Goal: Communication & Community: Share content

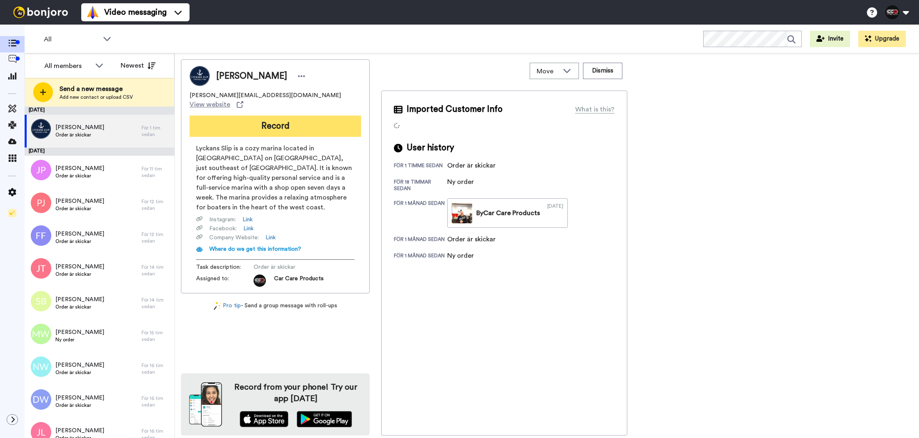
click at [287, 128] on button "Record" at bounding box center [274, 126] width 171 height 21
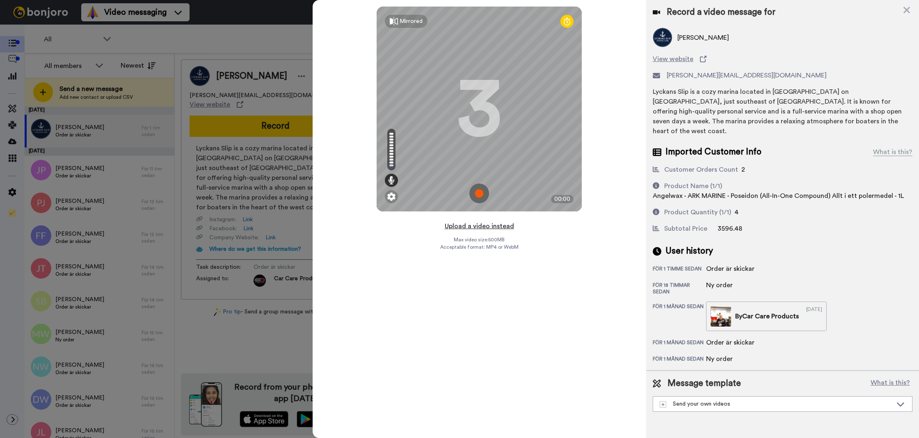
click at [487, 224] on button "Upload a video instead" at bounding box center [479, 226] width 74 height 11
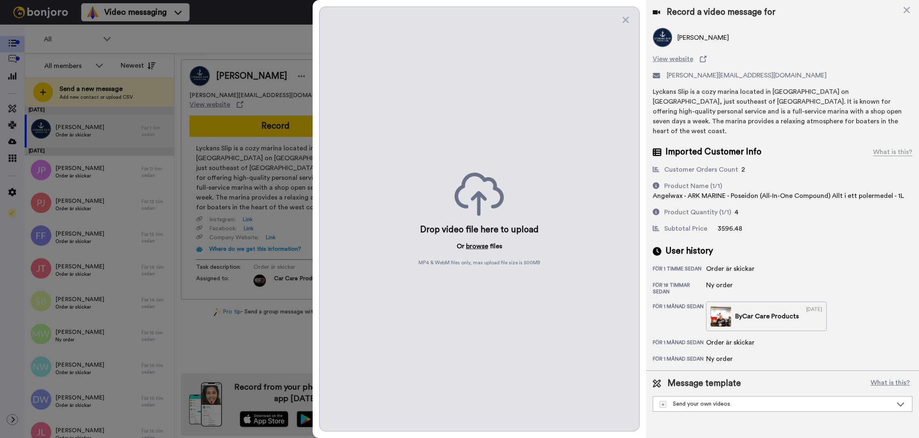
click at [477, 244] on button "browse" at bounding box center [477, 247] width 22 height 10
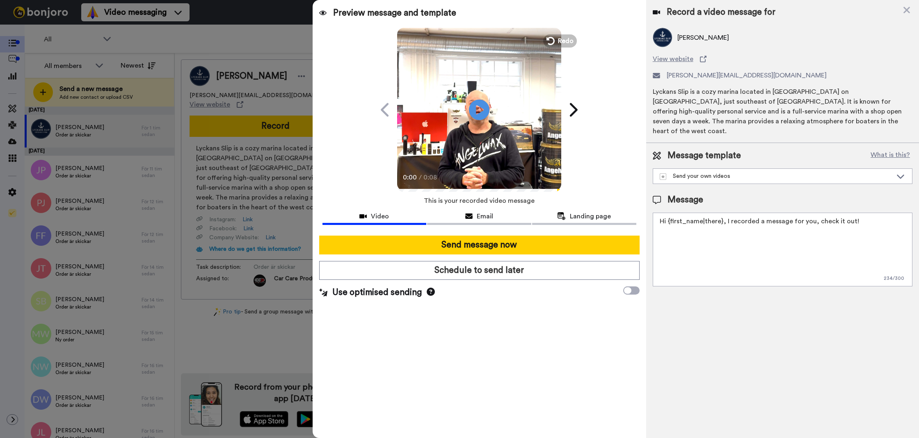
click at [762, 213] on textarea "Hi {first_name|there}, I recorded a message for you, check it out!" at bounding box center [783, 250] width 260 height 74
click at [742, 236] on textarea "Tack för att du handlar hos oss! Välkommen åter." at bounding box center [783, 250] width 260 height 74
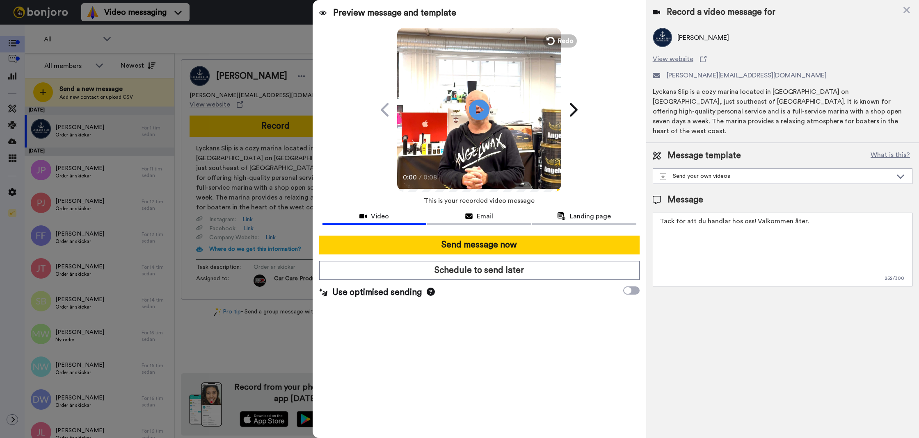
click at [742, 236] on textarea "Tack för att du handlar hos oss! Välkommen åter." at bounding box center [783, 250] width 260 height 74
type textarea "Tack för att du handlar hos oss! Välkommen åter."
click at [721, 289] on div "Record a video message for Gustav Pettersson View website gustav@lyckansslip.co…" at bounding box center [782, 219] width 273 height 438
click at [561, 235] on div at bounding box center [479, 232] width 314 height 7
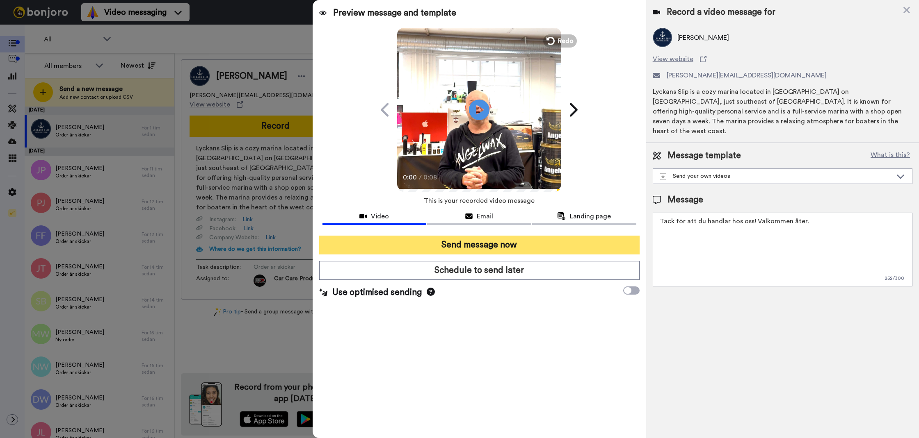
click at [554, 238] on button "Send message now" at bounding box center [479, 245] width 320 height 19
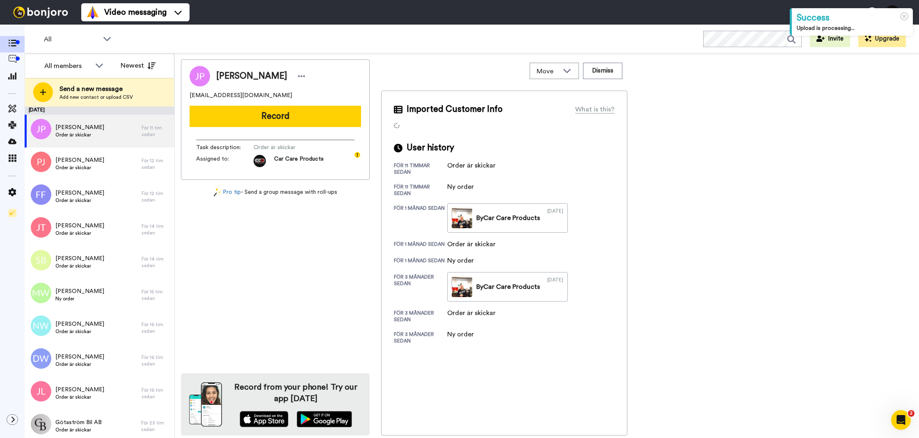
click at [297, 104] on div "Josefine Persson josefinep12@gmail.com Record Task description : Order är skick…" at bounding box center [275, 119] width 189 height 121
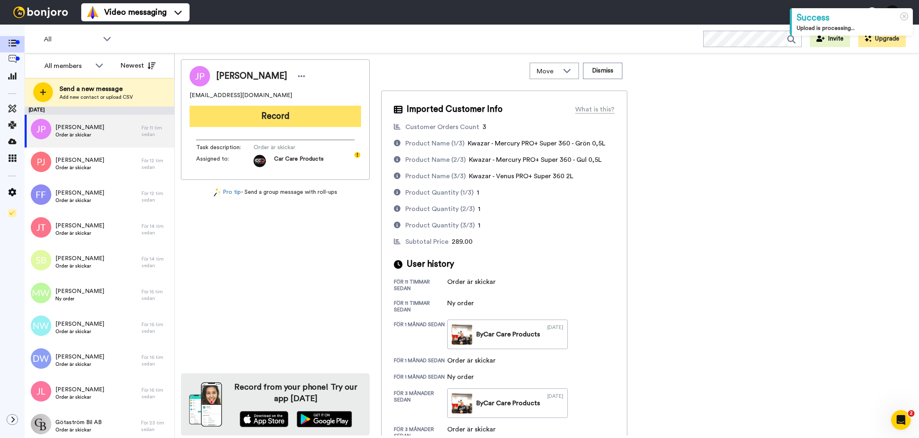
click at [298, 110] on button "Record" at bounding box center [274, 116] width 171 height 21
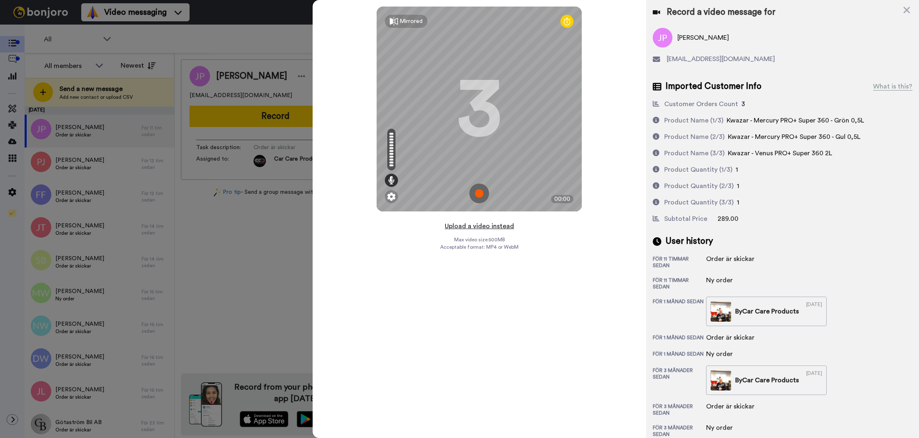
click at [469, 225] on button "Upload a video instead" at bounding box center [479, 226] width 74 height 11
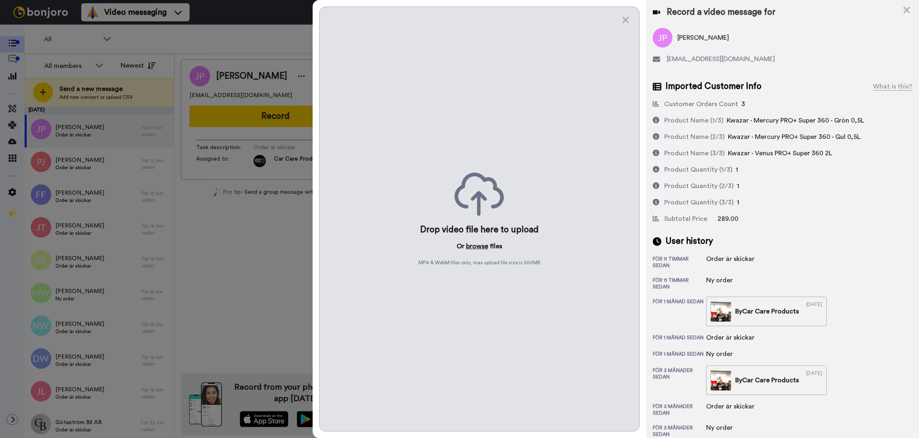
click at [469, 243] on button "browse" at bounding box center [477, 247] width 22 height 10
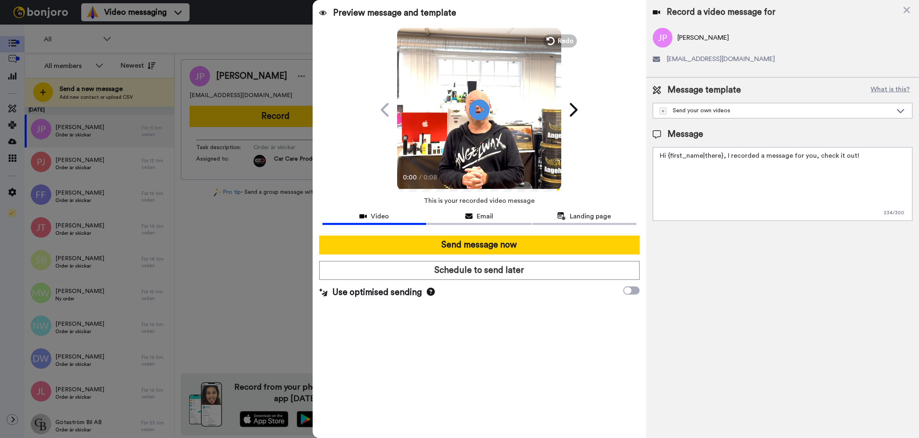
click at [826, 165] on textarea "Hi {first_name|there}, I recorded a message for you, check it out!" at bounding box center [783, 184] width 260 height 74
paste textarea "Tack för att du handlar hos oss! Välkommen åter."
type textarea "Tack för att du handlar hos oss! Välkommen åter."
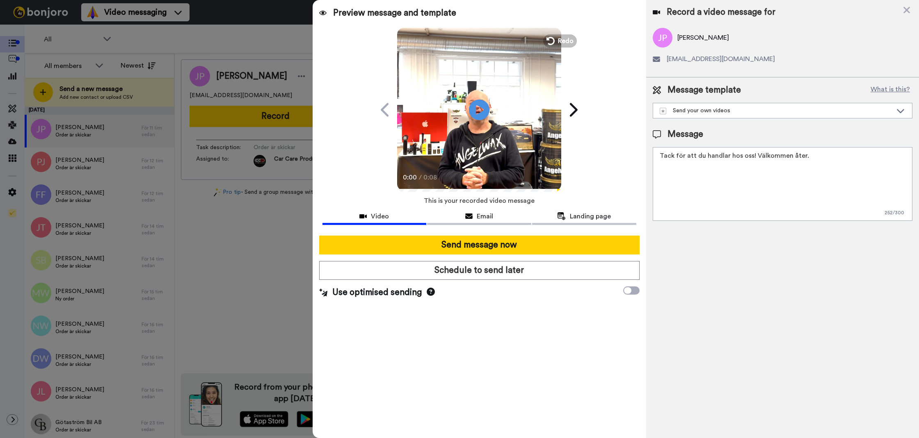
click at [598, 235] on div at bounding box center [479, 232] width 314 height 7
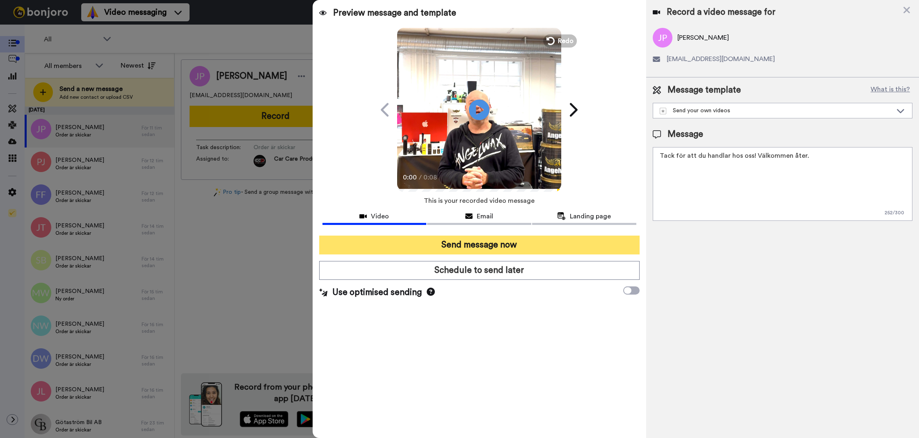
click at [598, 236] on button "Send message now" at bounding box center [479, 245] width 320 height 19
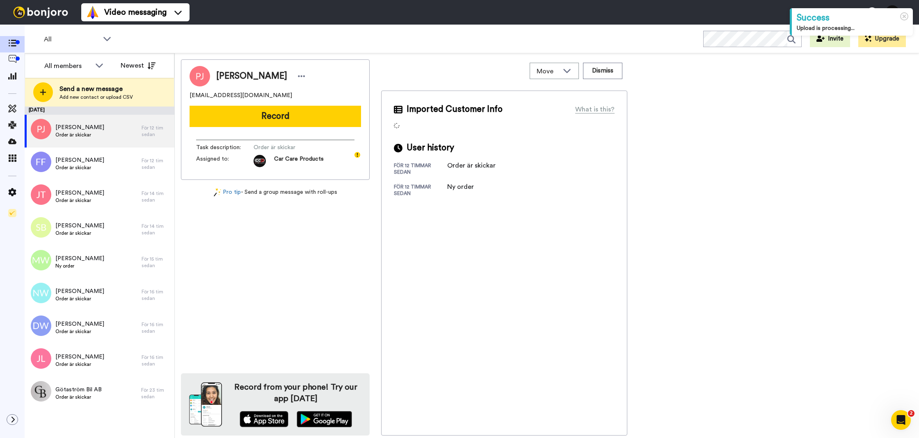
drag, startPoint x: 226, startPoint y: 116, endPoint x: 231, endPoint y: 119, distance: 5.1
click at [226, 116] on button "Record" at bounding box center [274, 116] width 171 height 21
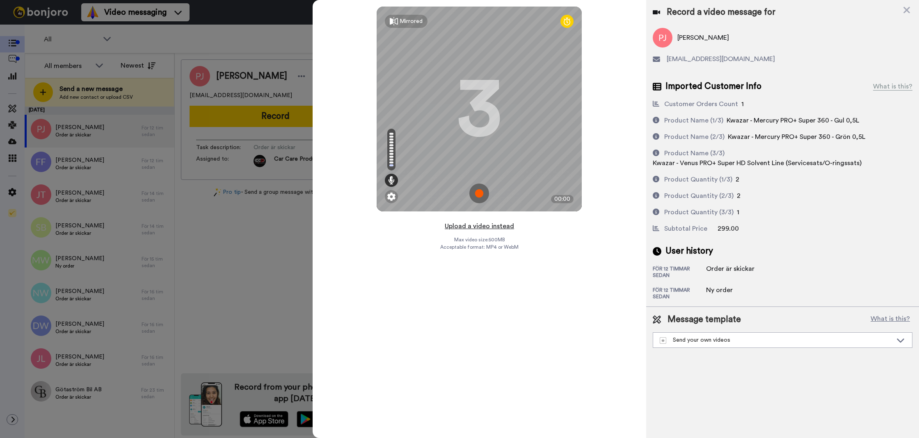
click at [468, 225] on button "Upload a video instead" at bounding box center [479, 226] width 74 height 11
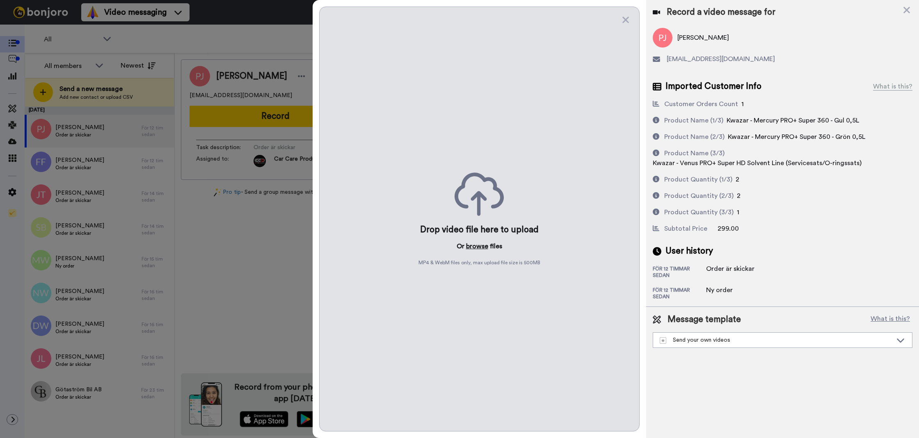
click at [469, 247] on button "browse" at bounding box center [477, 247] width 22 height 10
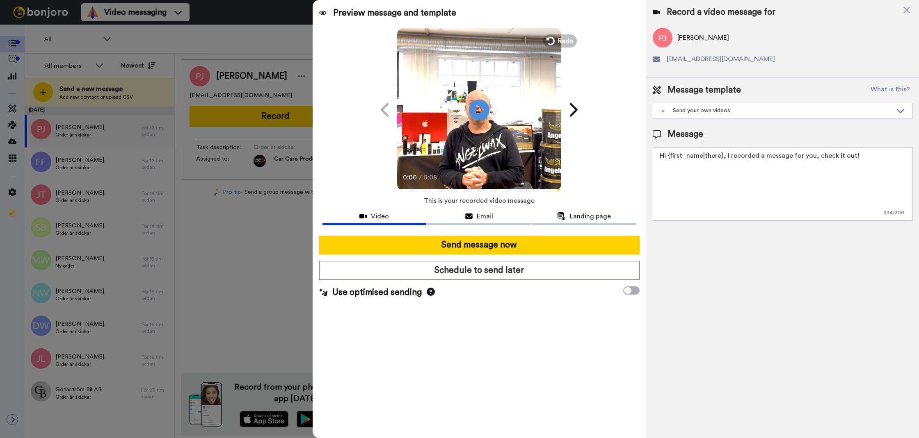
click at [693, 193] on textarea "Hi {first_name|there}, I recorded a message for you, check it out!" at bounding box center [783, 184] width 260 height 74
paste textarea "Tack för att du handlar hos oss! Välkommen åter."
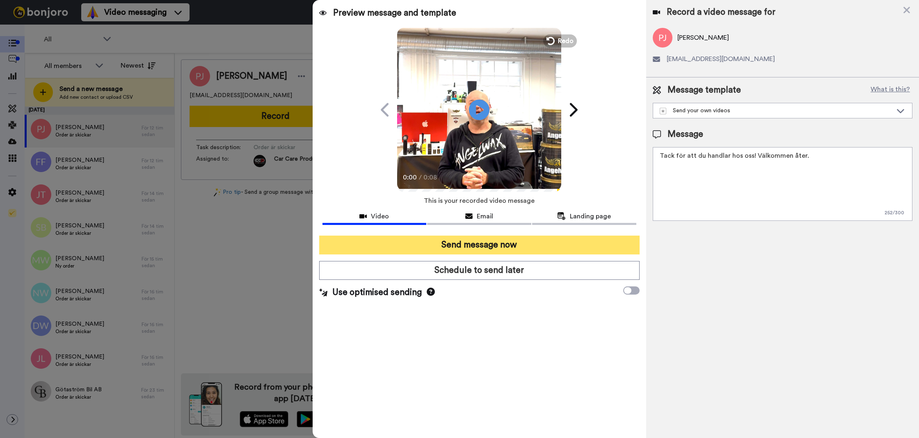
type textarea "Tack för att du handlar hos oss! Välkommen åter."
click at [567, 242] on button "Send message now" at bounding box center [479, 245] width 320 height 19
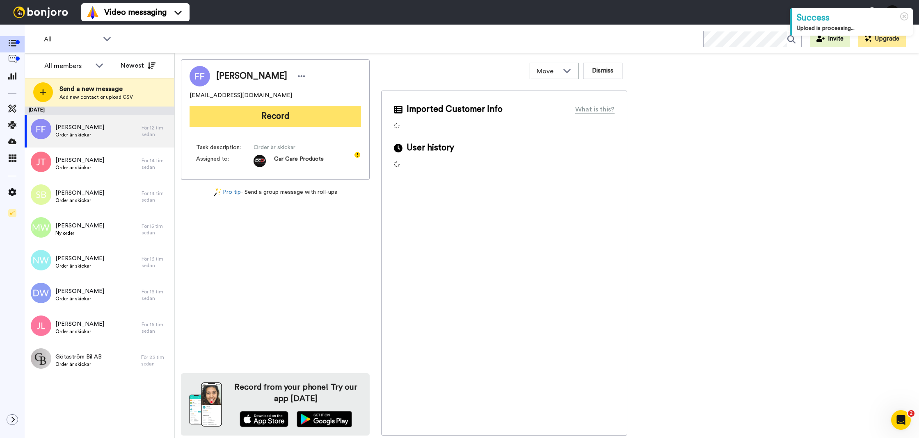
click at [252, 121] on button "Record" at bounding box center [274, 116] width 171 height 21
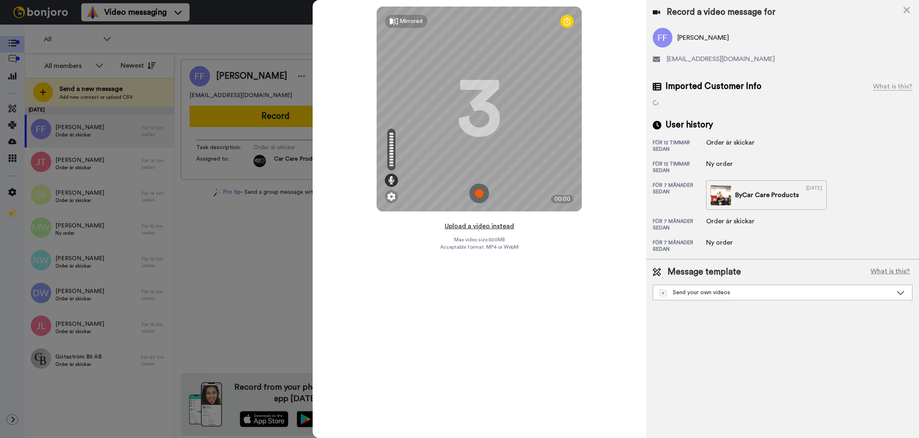
click at [475, 230] on button "Upload a video instead" at bounding box center [479, 226] width 74 height 11
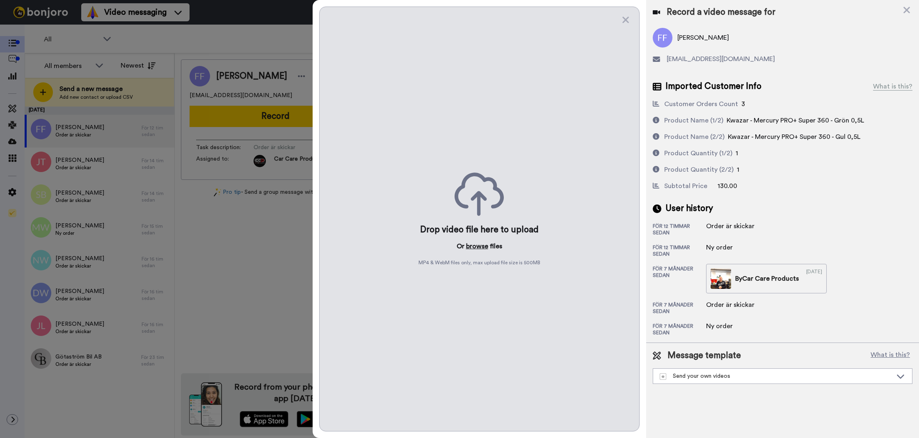
click at [470, 244] on button "browse" at bounding box center [477, 247] width 22 height 10
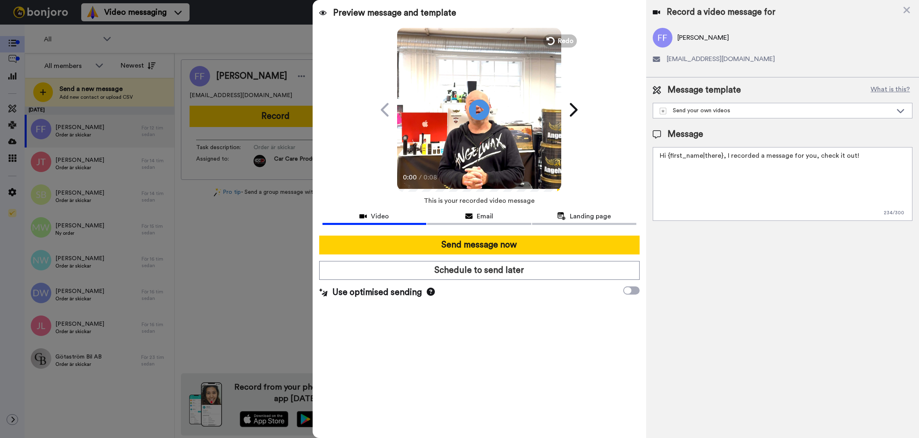
click at [707, 208] on textarea "Hi {first_name|there}, I recorded a message for you, check it out!" at bounding box center [783, 184] width 260 height 74
paste textarea "Tack för att du handlar hos oss! Välkommen åter."
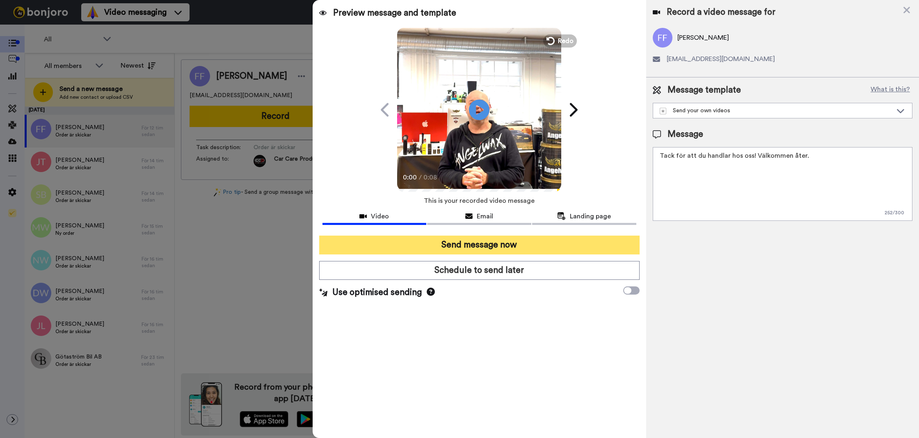
type textarea "Tack för att du handlar hos oss! Välkommen åter."
click at [603, 236] on button "Send message now" at bounding box center [479, 245] width 320 height 19
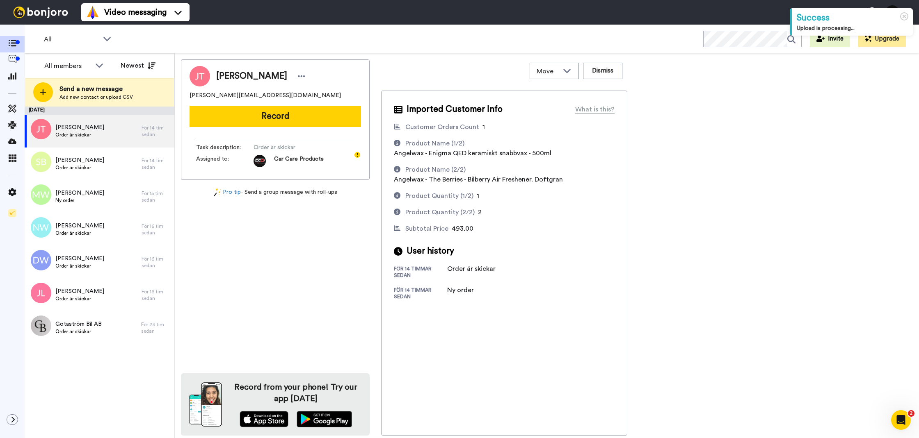
click at [302, 128] on div "Jens Törmä jens_torma@hotmail.com Record Task description : Order är skickar As…" at bounding box center [275, 119] width 189 height 121
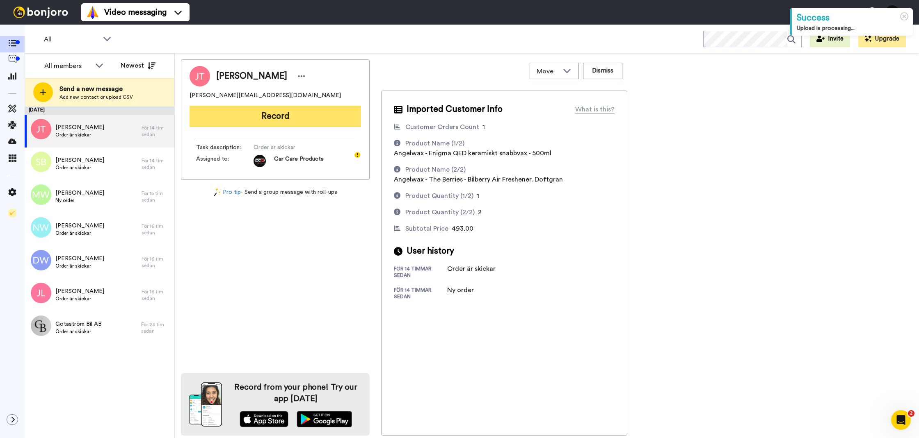
click at [302, 125] on button "Record" at bounding box center [274, 116] width 171 height 21
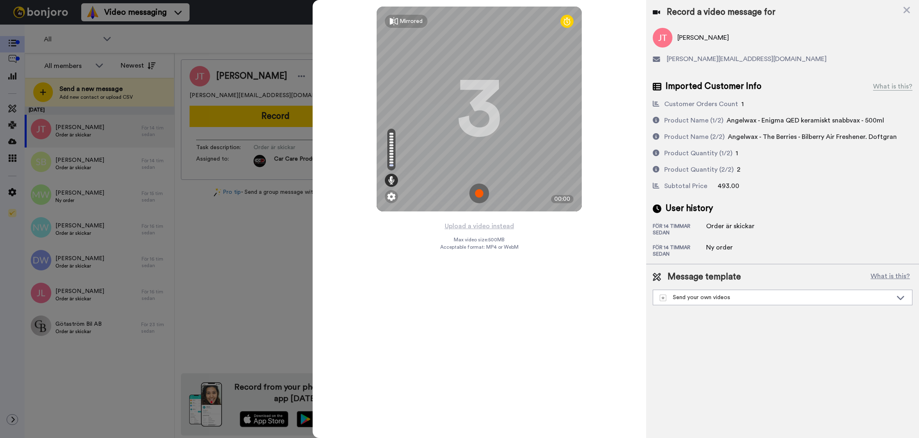
click at [512, 231] on div "Upload a video instead Max video size: 500 MB Acceptable format: MP4 or WebM" at bounding box center [479, 325] width 78 height 208
click at [508, 229] on button "Upload a video instead" at bounding box center [479, 226] width 74 height 11
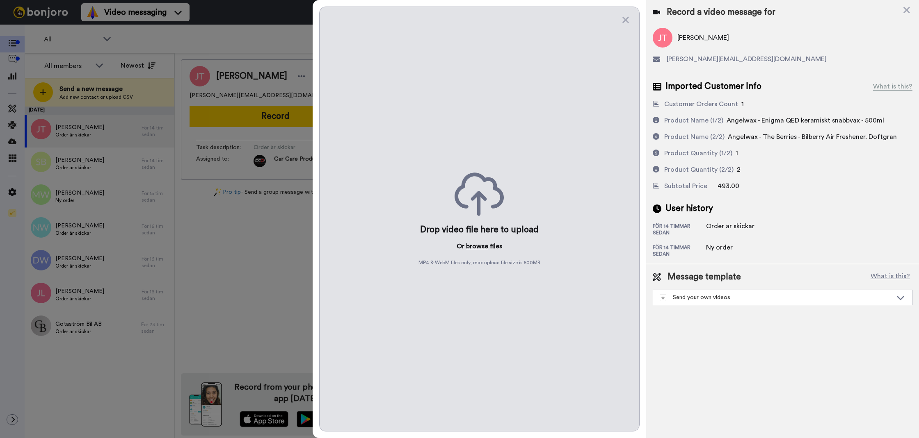
click at [472, 245] on button "browse" at bounding box center [477, 247] width 22 height 10
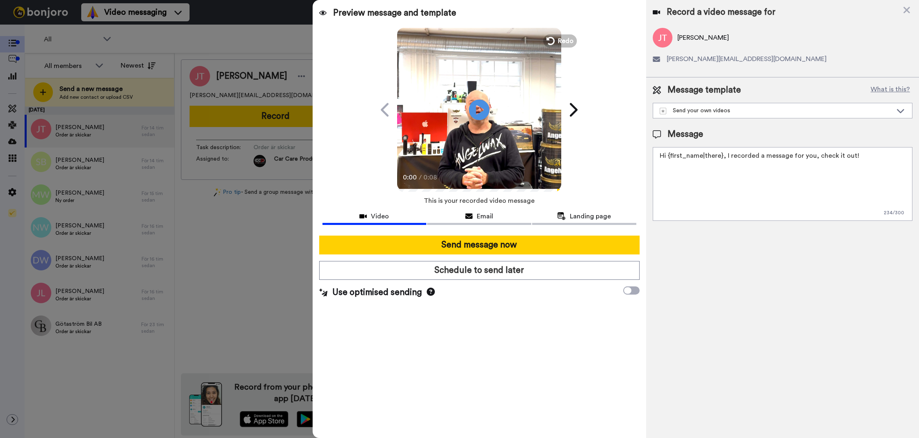
click at [783, 201] on textarea "Hi {first_name|there}, I recorded a message for you, check it out!" at bounding box center [783, 184] width 260 height 74
paste textarea "Tack för att du handlar hos oss! Välkommen åter."
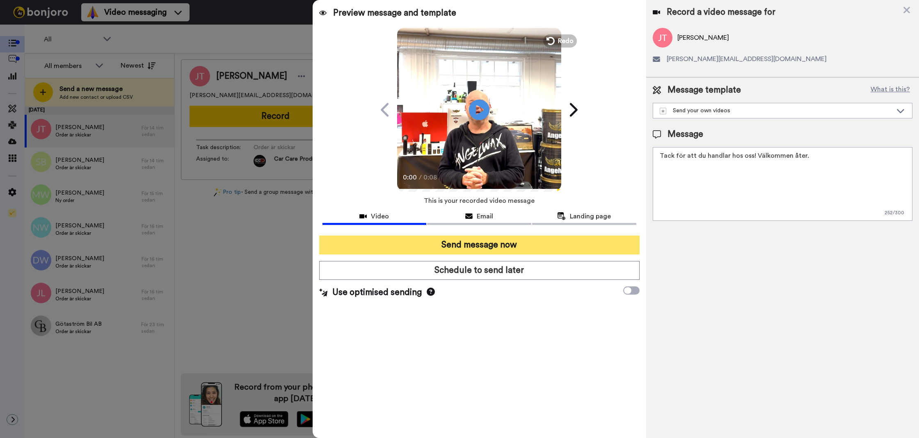
type textarea "Tack för att du handlar hos oss! Välkommen åter."
click at [623, 242] on button "Send message now" at bounding box center [479, 245] width 320 height 19
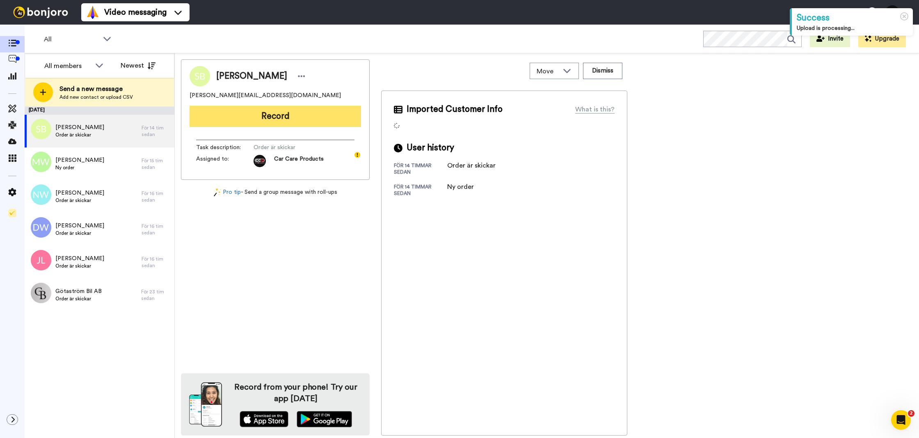
click at [257, 112] on button "Record" at bounding box center [274, 116] width 171 height 21
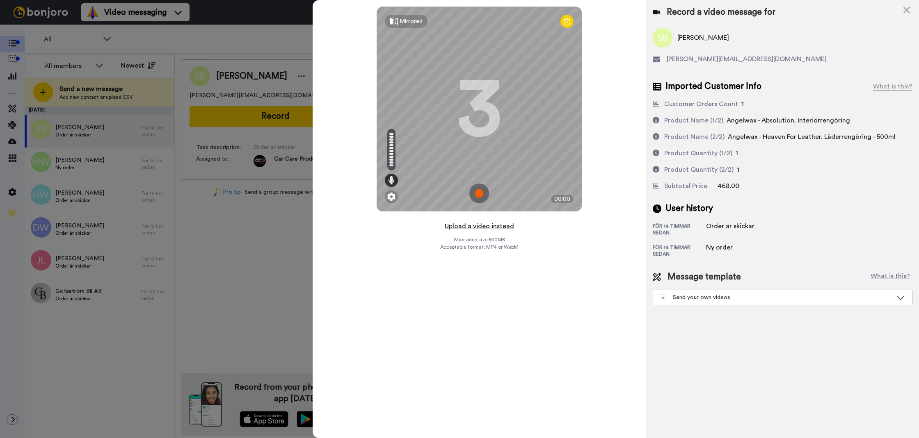
click at [451, 227] on button "Upload a video instead" at bounding box center [479, 226] width 74 height 11
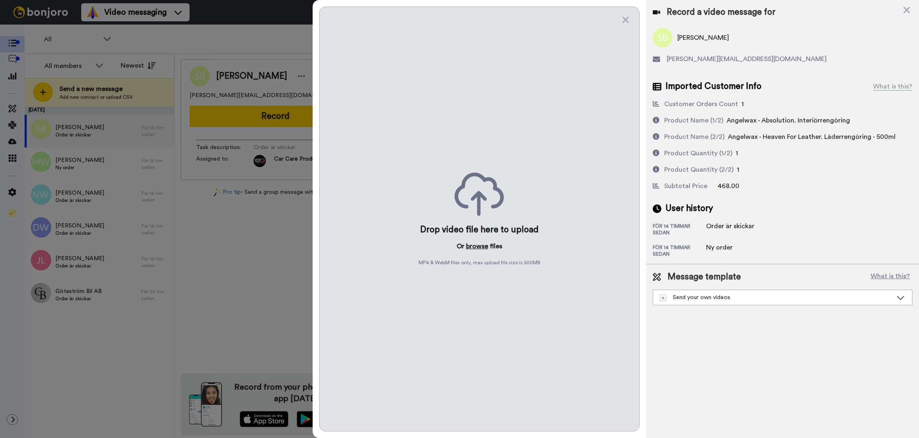
click at [470, 244] on button "browse" at bounding box center [477, 247] width 22 height 10
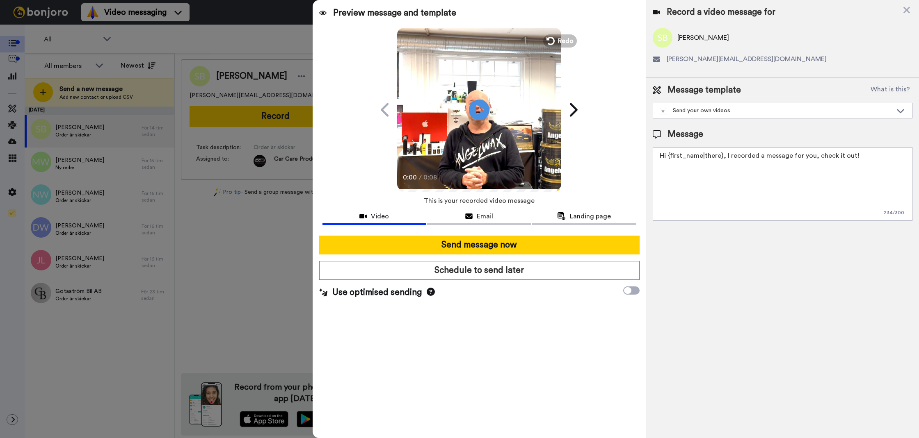
click at [712, 191] on textarea "Hi {first_name|there}, I recorded a message for you, check it out!" at bounding box center [783, 184] width 260 height 74
paste textarea "Tack för att du handlar hos oss! Välkommen åter."
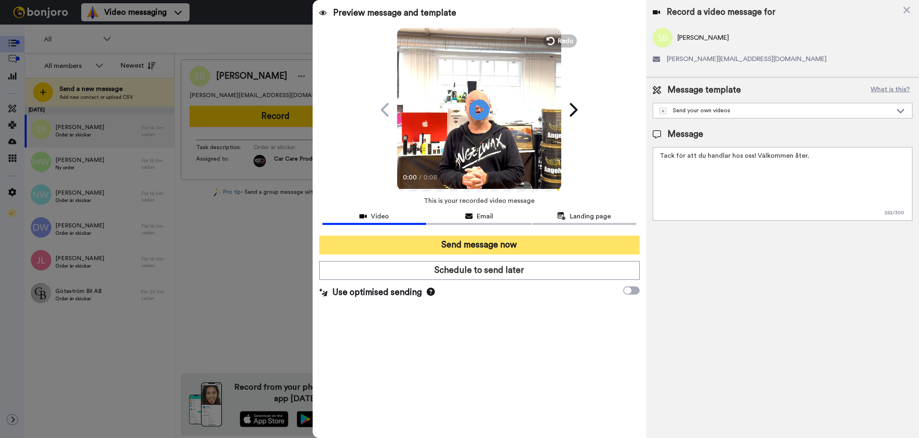
type textarea "Tack för att du handlar hos oss! Välkommen åter."
click at [555, 245] on button "Send message now" at bounding box center [479, 245] width 320 height 19
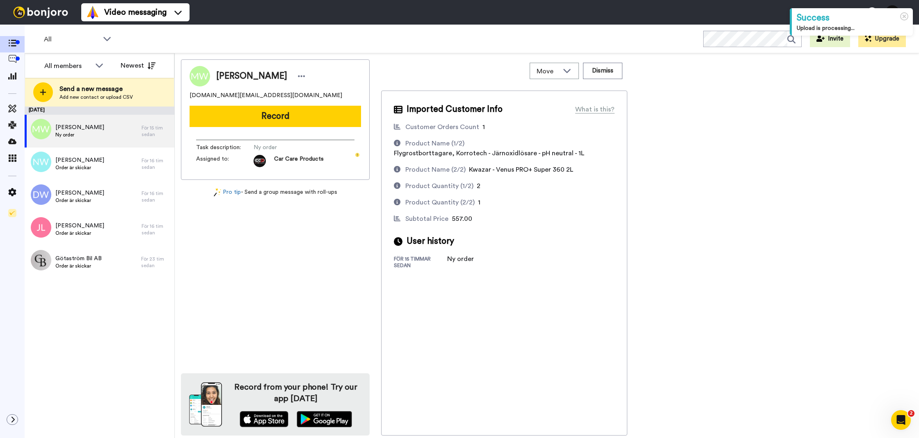
click at [331, 128] on div "[PERSON_NAME] [DOMAIN_NAME][EMAIL_ADDRESS][DOMAIN_NAME] Record Task description…" at bounding box center [275, 119] width 189 height 121
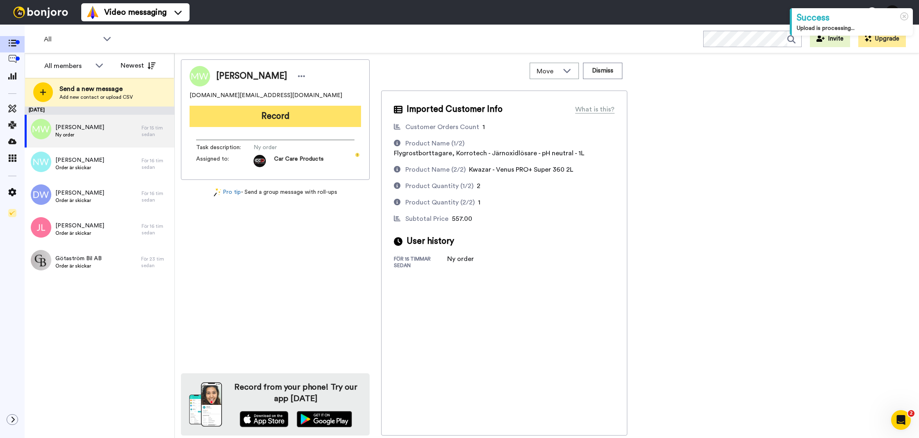
click at [329, 126] on button "Record" at bounding box center [274, 116] width 171 height 21
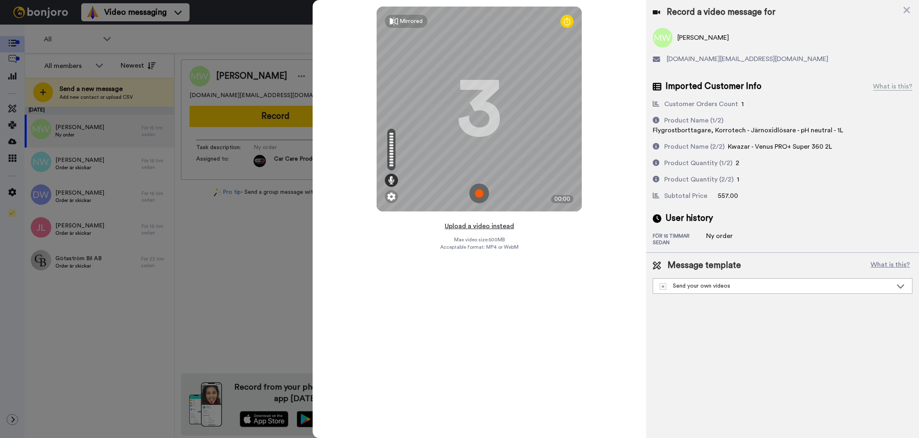
click at [456, 228] on button "Upload a video instead" at bounding box center [479, 226] width 74 height 11
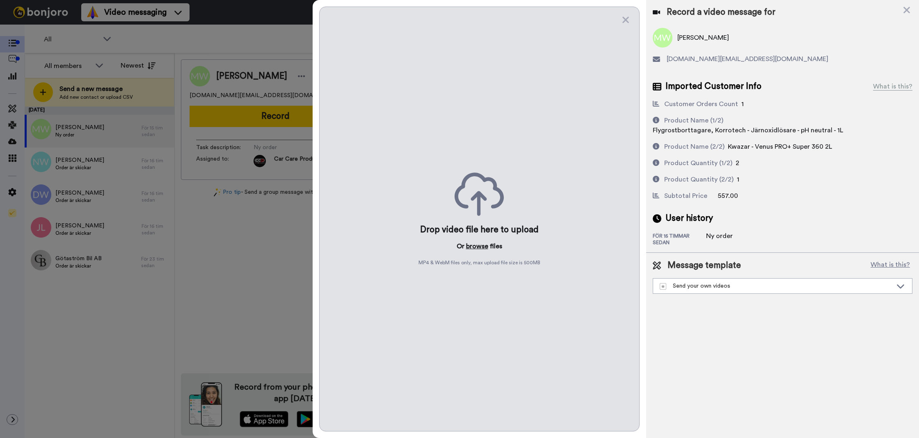
click at [470, 249] on button "browse" at bounding box center [477, 247] width 22 height 10
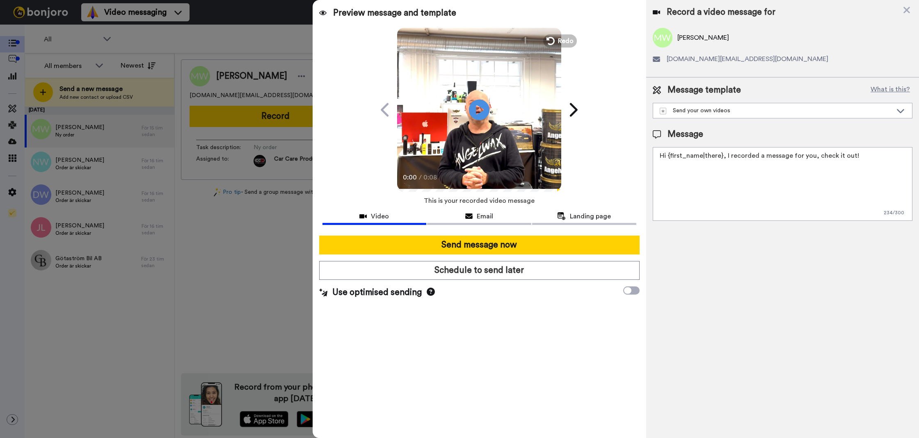
click at [753, 204] on textarea "Hi {first_name|there}, I recorded a message for you, check it out!" at bounding box center [783, 184] width 260 height 74
paste textarea "Tack för att du handlar hos oss! Välkommen åter."
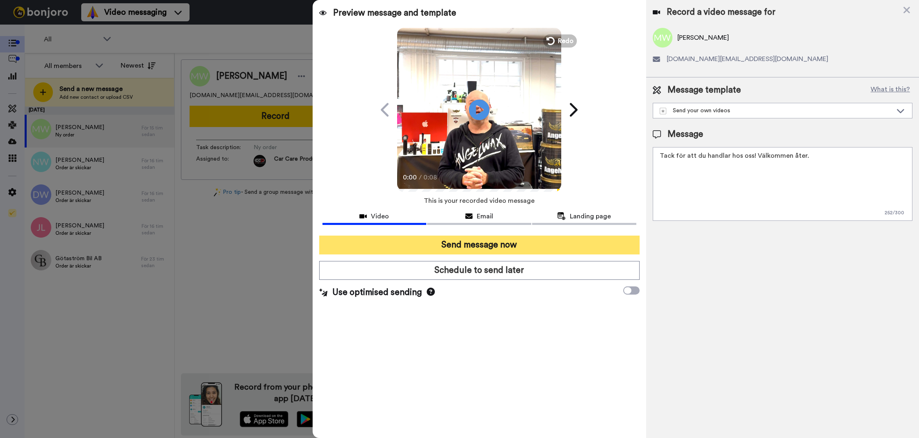
type textarea "Tack för att du handlar hos oss! Välkommen åter."
click at [531, 237] on button "Send message now" at bounding box center [479, 245] width 320 height 19
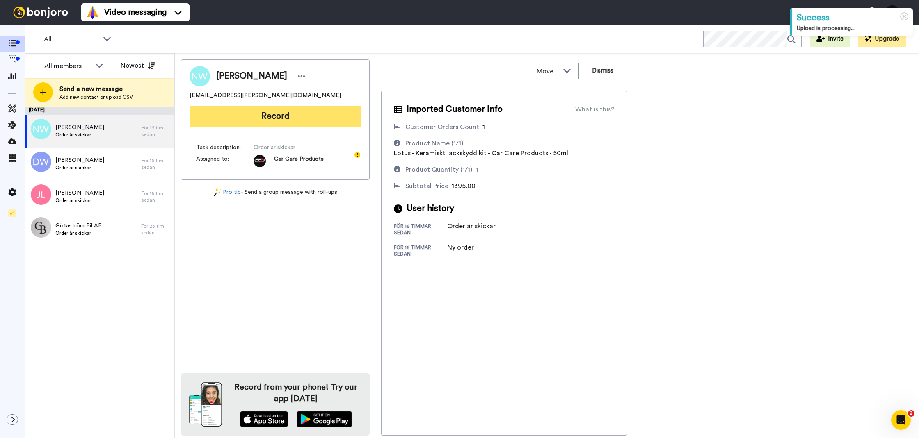
click at [320, 116] on button "Record" at bounding box center [274, 116] width 171 height 21
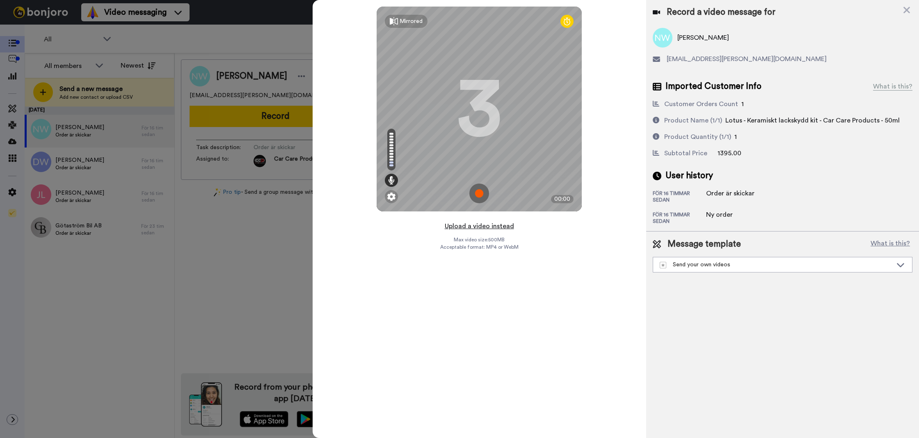
click at [463, 227] on button "Upload a video instead" at bounding box center [479, 226] width 74 height 11
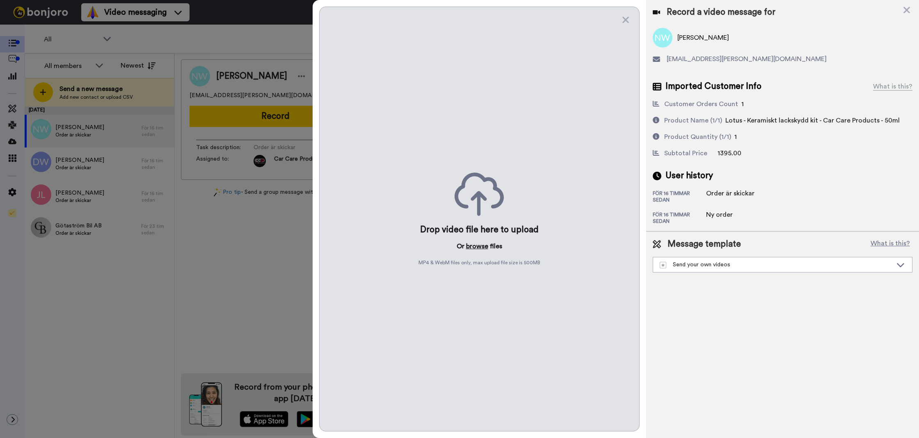
click at [475, 249] on button "browse" at bounding box center [477, 247] width 22 height 10
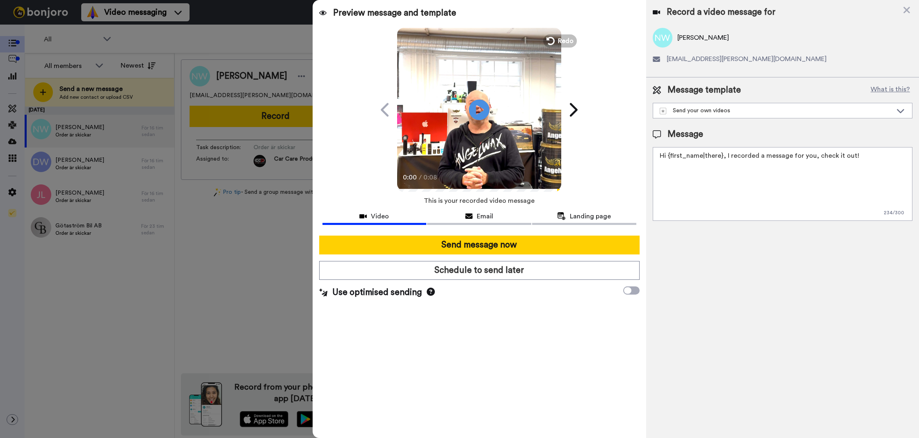
click at [770, 203] on textarea "Hi {first_name|there}, I recorded a message for you, check it out!" at bounding box center [783, 184] width 260 height 74
paste textarea "Tack för att du handlar hos oss! Välkommen åter."
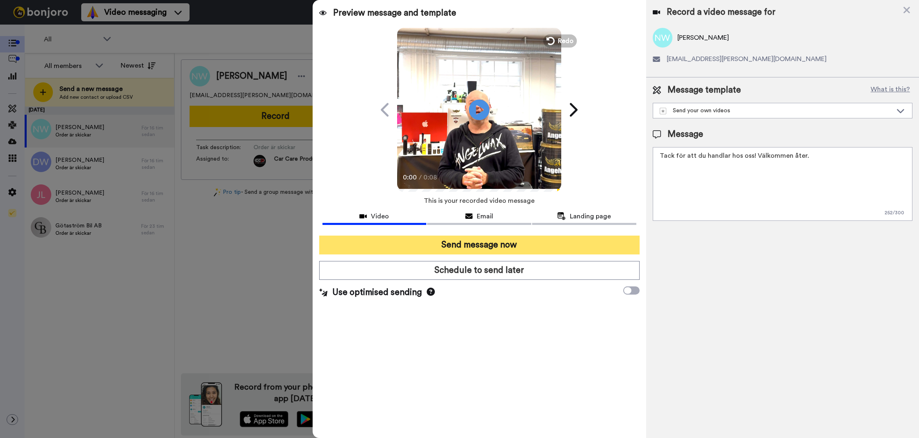
type textarea "Tack för att du handlar hos oss! Välkommen åter."
click at [514, 240] on button "Send message now" at bounding box center [479, 245] width 320 height 19
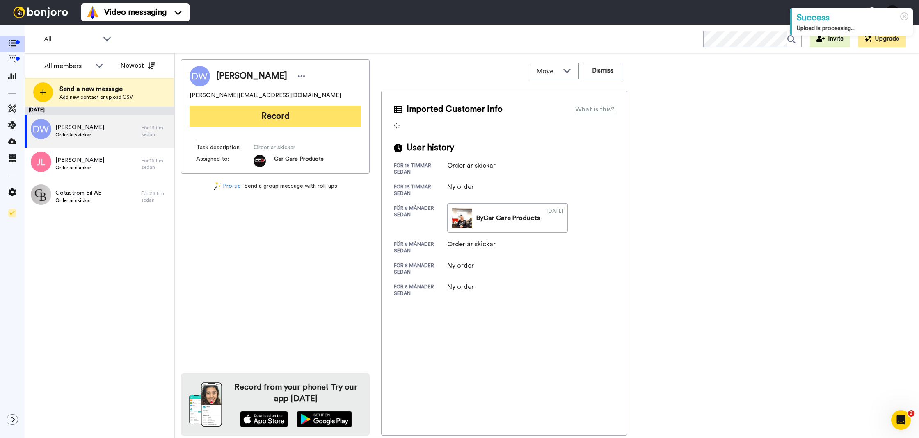
click at [244, 124] on button "Record" at bounding box center [274, 116] width 171 height 21
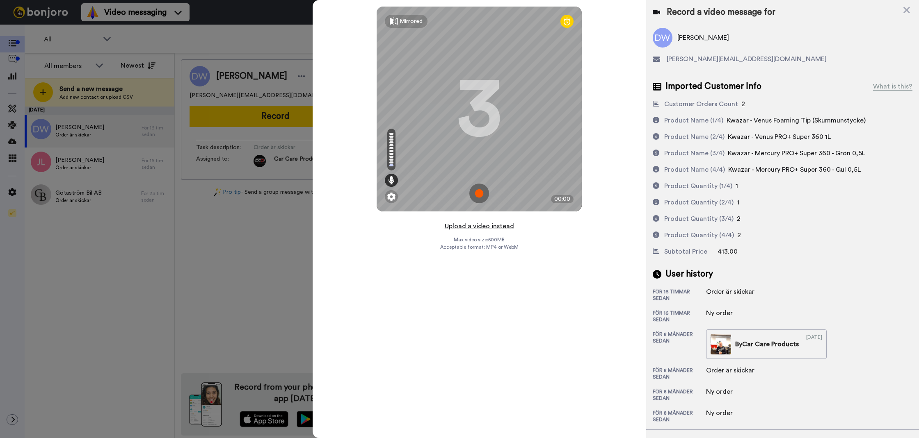
click at [486, 224] on button "Upload a video instead" at bounding box center [479, 226] width 74 height 11
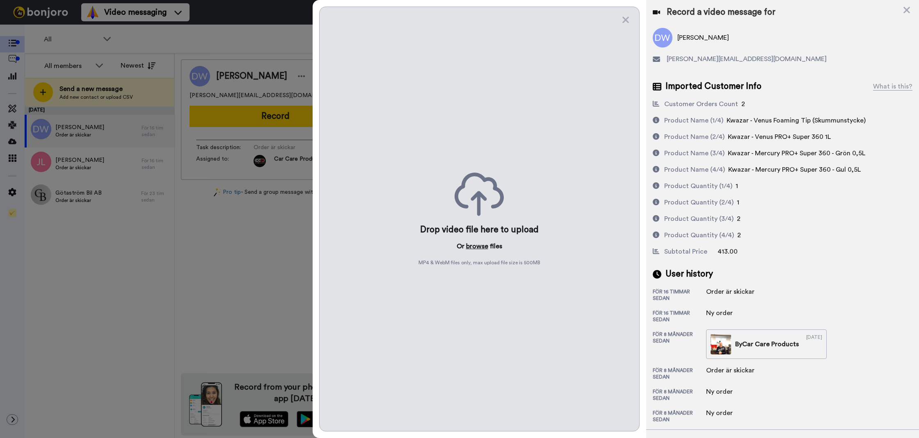
click at [485, 246] on button "browse" at bounding box center [477, 247] width 22 height 10
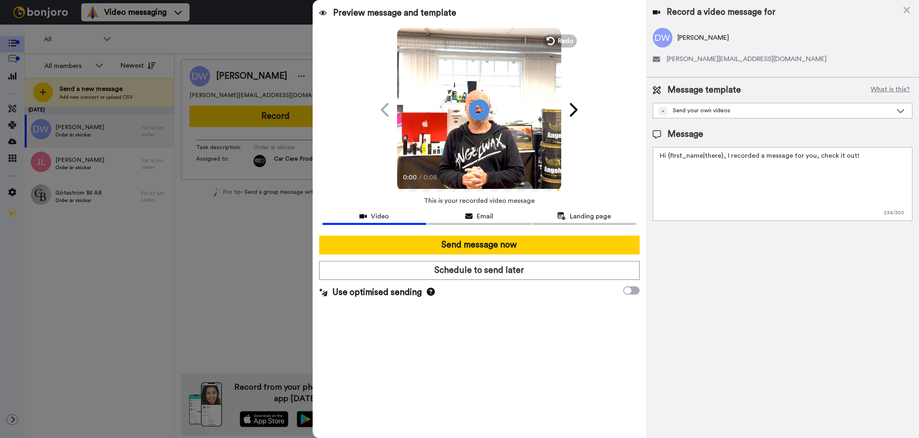
click at [737, 169] on textarea "Hi {first_name|there}, I recorded a message for you, check it out!" at bounding box center [783, 184] width 260 height 74
click at [716, 183] on textarea "Hi {first_name|there}, I recorded a message for you, check it out!" at bounding box center [783, 184] width 260 height 74
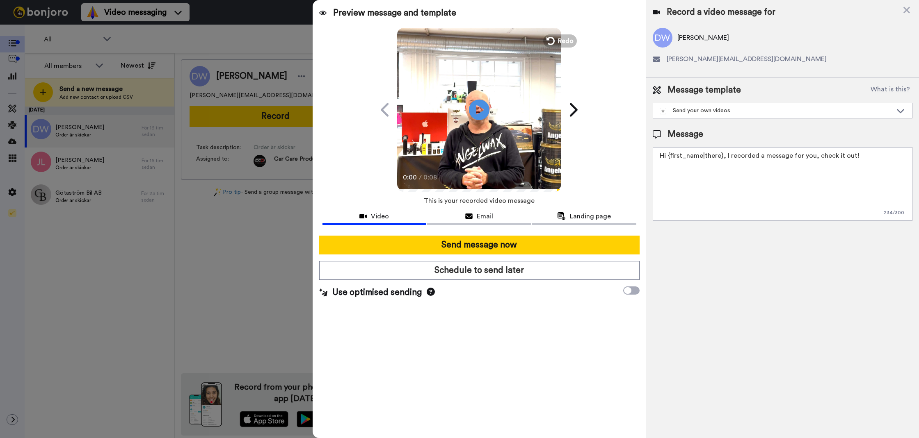
click at [716, 183] on textarea "Hi {first_name|there}, I recorded a message for you, check it out!" at bounding box center [783, 184] width 260 height 74
paste textarea "Tack för att du handlar hos oss! Välkommen åter."
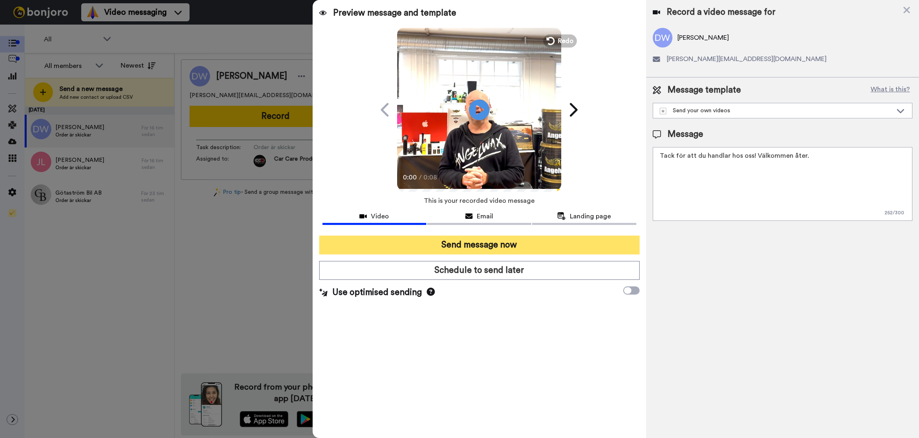
type textarea "Tack för att du handlar hos oss! Välkommen åter."
click at [565, 246] on button "Send message now" at bounding box center [479, 245] width 320 height 19
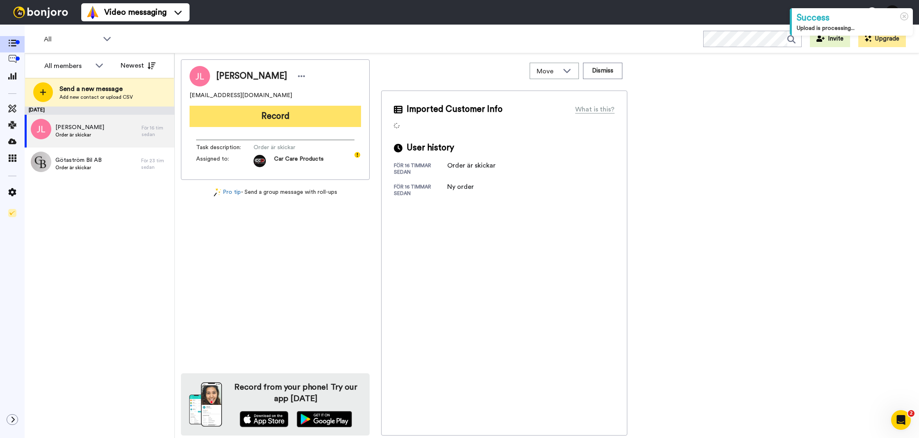
click at [301, 107] on button "Record" at bounding box center [274, 116] width 171 height 21
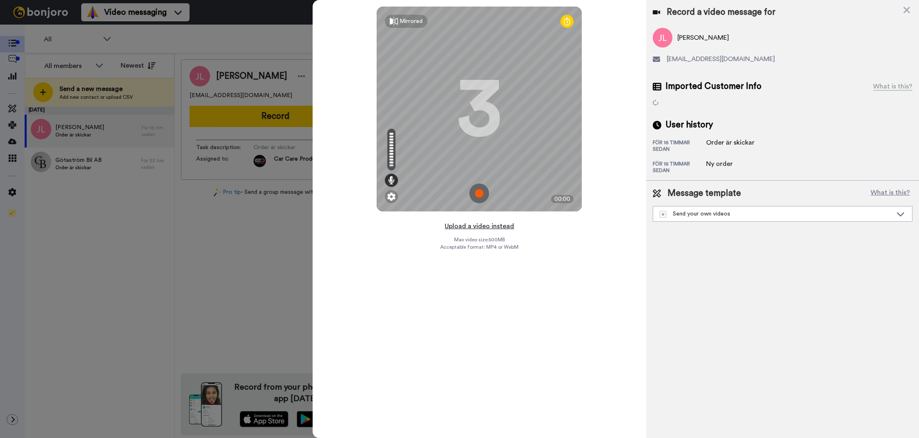
click at [485, 222] on button "Upload a video instead" at bounding box center [479, 226] width 74 height 11
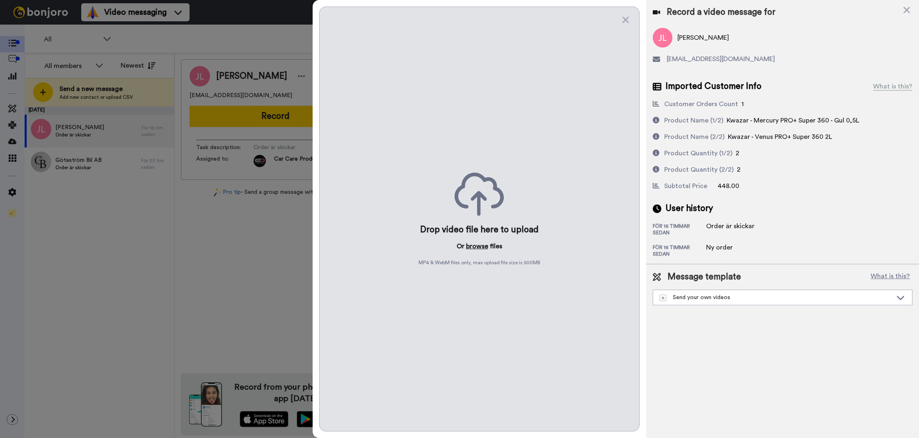
click at [474, 249] on button "browse" at bounding box center [477, 247] width 22 height 10
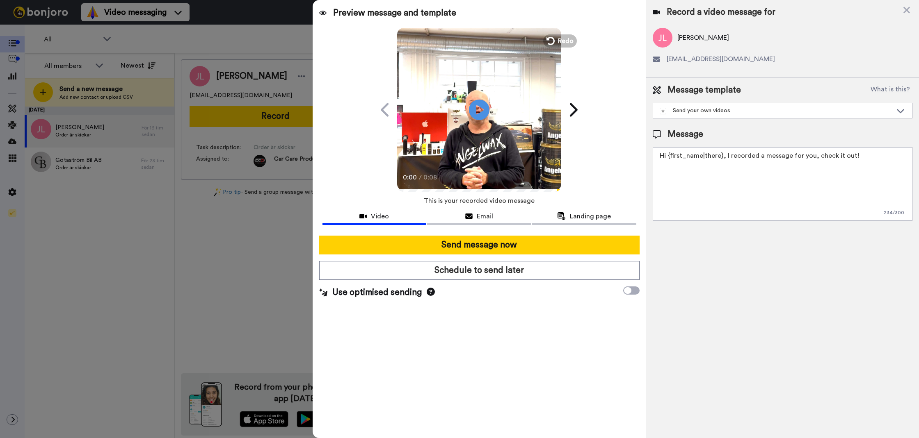
click at [721, 154] on textarea "Hi {first_name|there}, I recorded a message for you, check it out!" at bounding box center [783, 184] width 260 height 74
paste textarea "Tack för att du handlar hos oss! Välkommen åter."
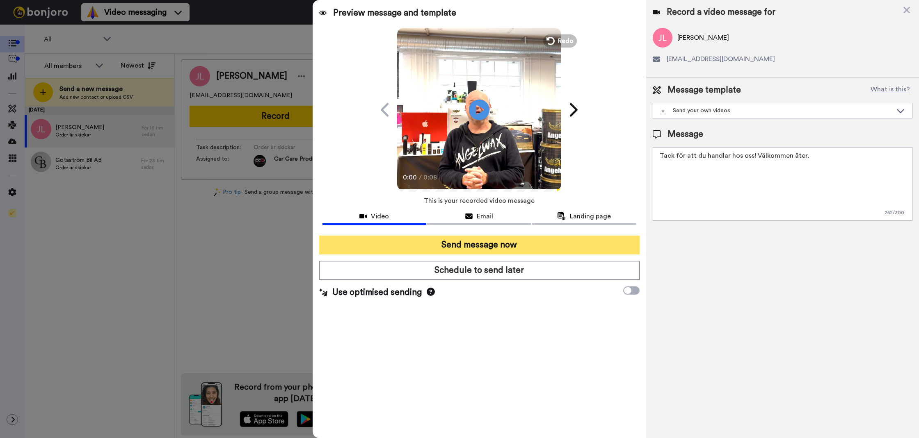
type textarea "Tack för att du handlar hos oss! Välkommen åter."
click at [610, 248] on button "Send message now" at bounding box center [479, 245] width 320 height 19
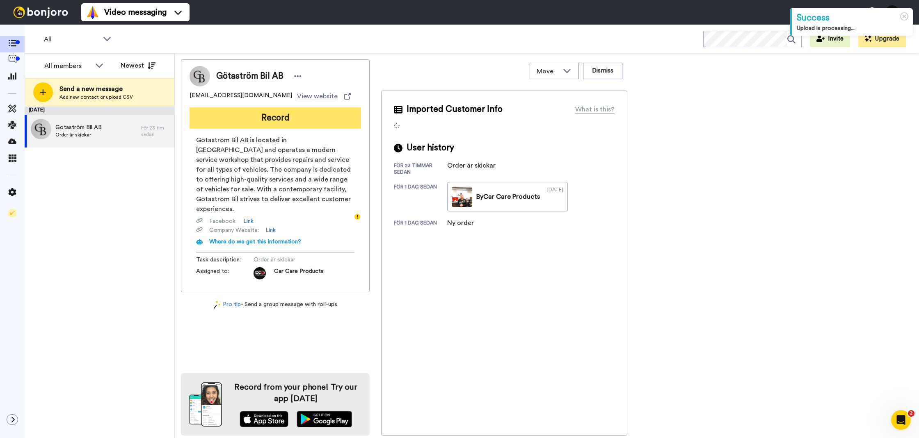
click at [306, 112] on button "Record" at bounding box center [274, 117] width 171 height 21
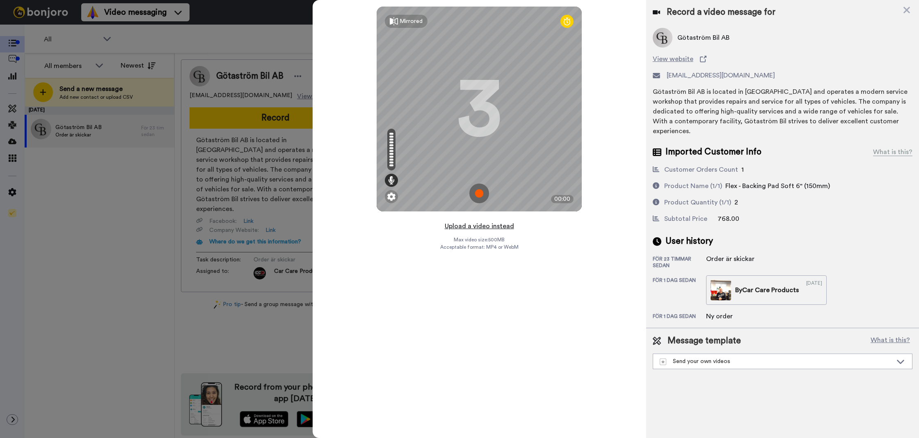
click at [508, 224] on button "Upload a video instead" at bounding box center [479, 226] width 74 height 11
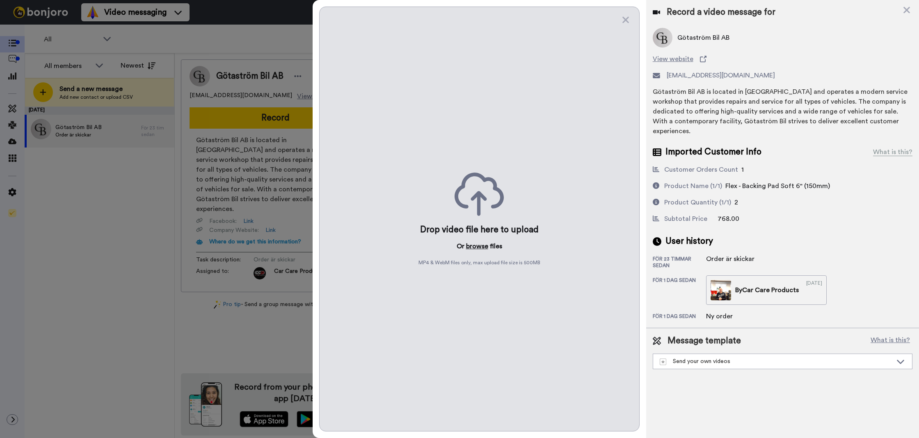
click at [479, 249] on button "browse" at bounding box center [477, 247] width 22 height 10
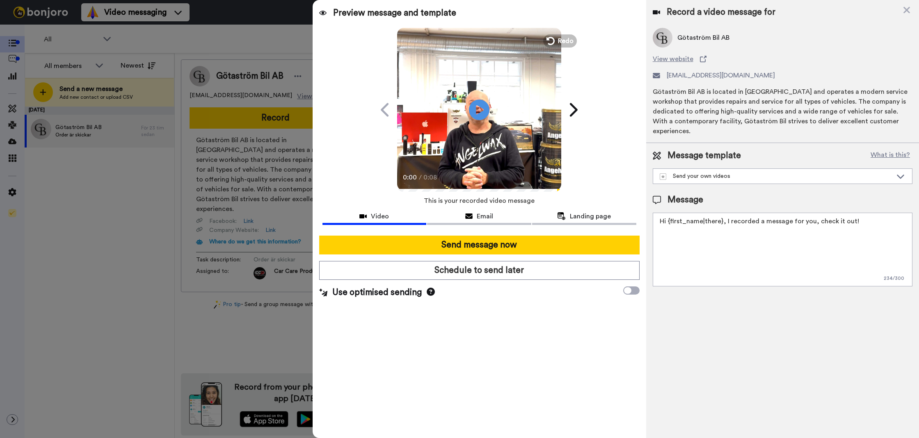
click at [774, 259] on textarea "Hi {first_name|there}, I recorded a message for you, check it out!" at bounding box center [783, 250] width 260 height 74
click textarea "Hi {first_name|there}, I recorded a message for you, check it out!"
paste textarea "Tack för att du handlar hos oss! Välkommen åter."
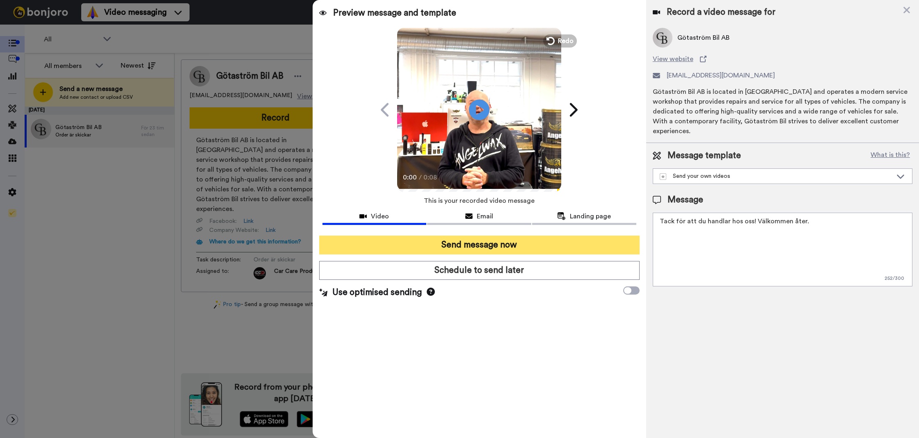
type textarea "Tack för att du handlar hos oss! Välkommen åter."
click button "Send message now"
